Goal: Find specific page/section: Find specific page/section

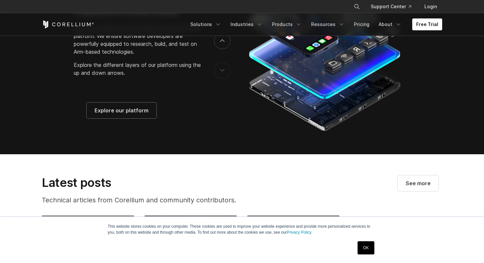
scroll to position [1551, 0]
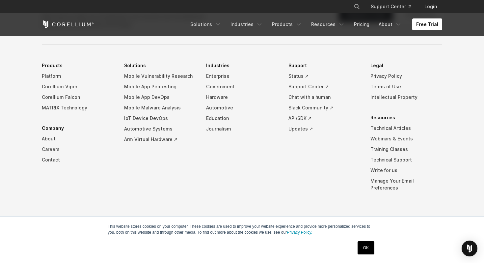
click at [48, 154] on link "Careers" at bounding box center [78, 149] width 72 height 11
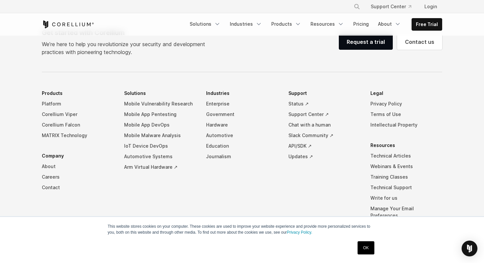
scroll to position [519, 0]
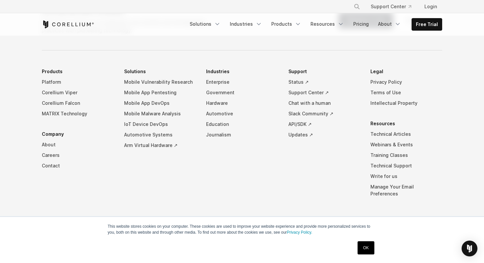
click at [362, 250] on link "OK" at bounding box center [365, 247] width 17 height 13
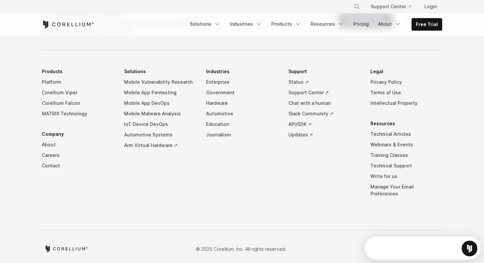
scroll to position [525, 0]
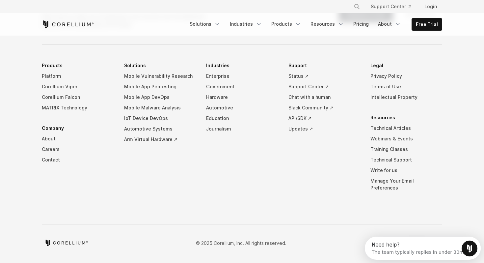
click at [418, 240] on icon "LinkedIn" at bounding box center [416, 242] width 5 height 5
